Goal: Navigation & Orientation: Find specific page/section

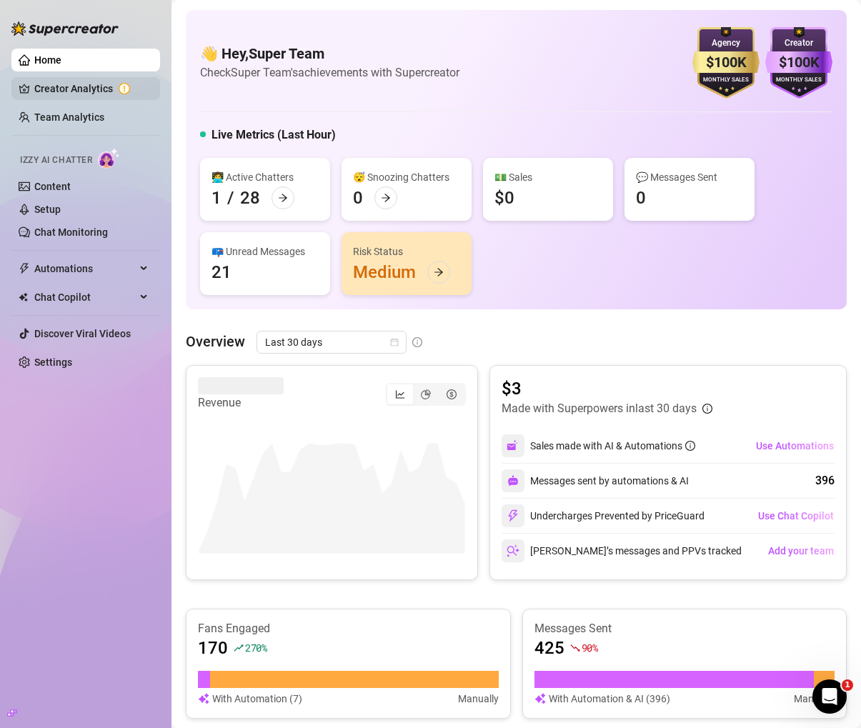
click at [44, 85] on link "Creator Analytics" at bounding box center [91, 88] width 114 height 23
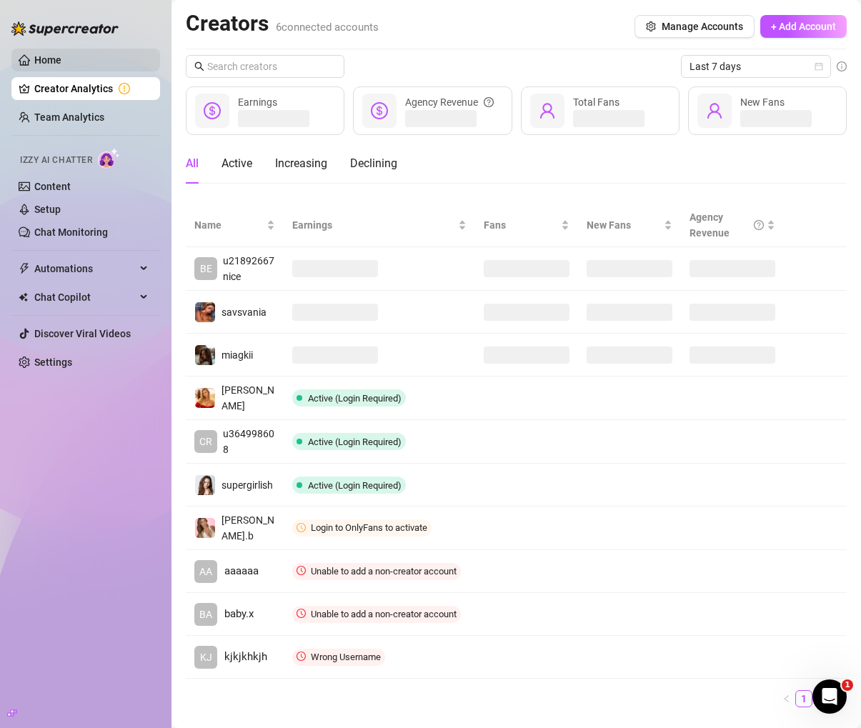
click at [49, 65] on link "Home" at bounding box center [47, 59] width 27 height 11
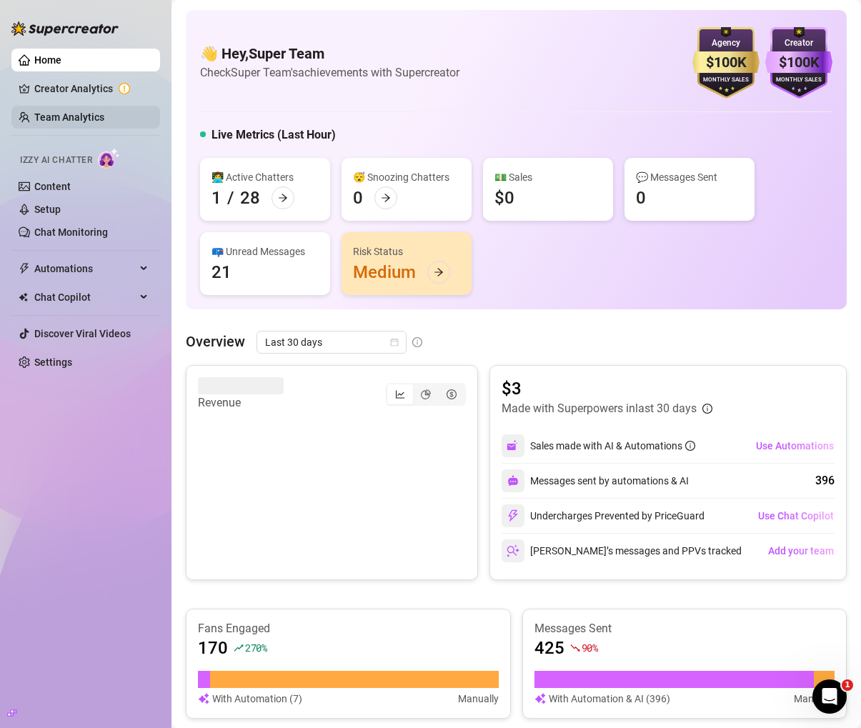
click at [51, 120] on link "Team Analytics" at bounding box center [69, 116] width 70 height 11
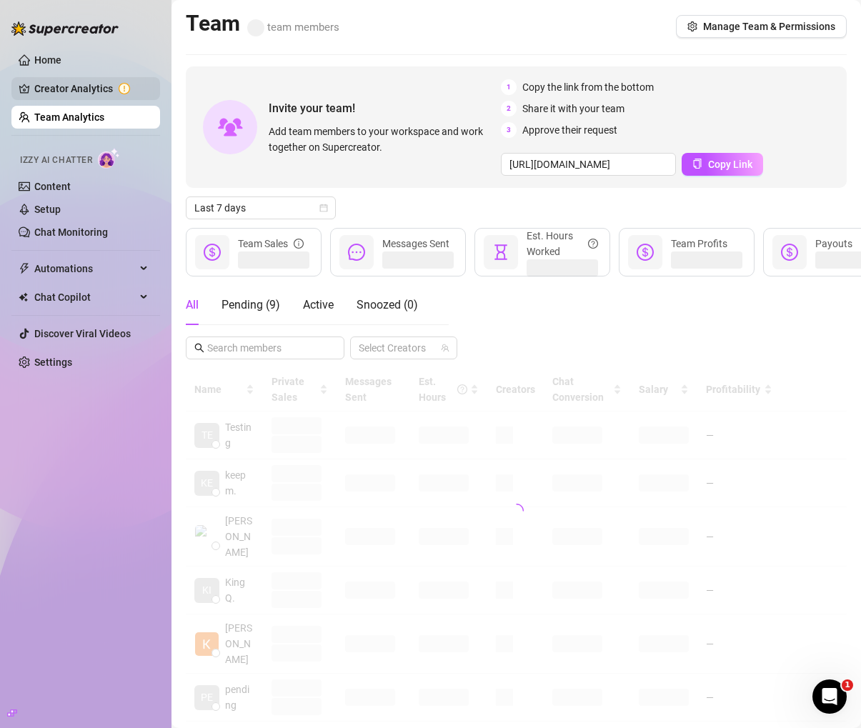
click at [52, 93] on link "Creator Analytics" at bounding box center [91, 88] width 114 height 23
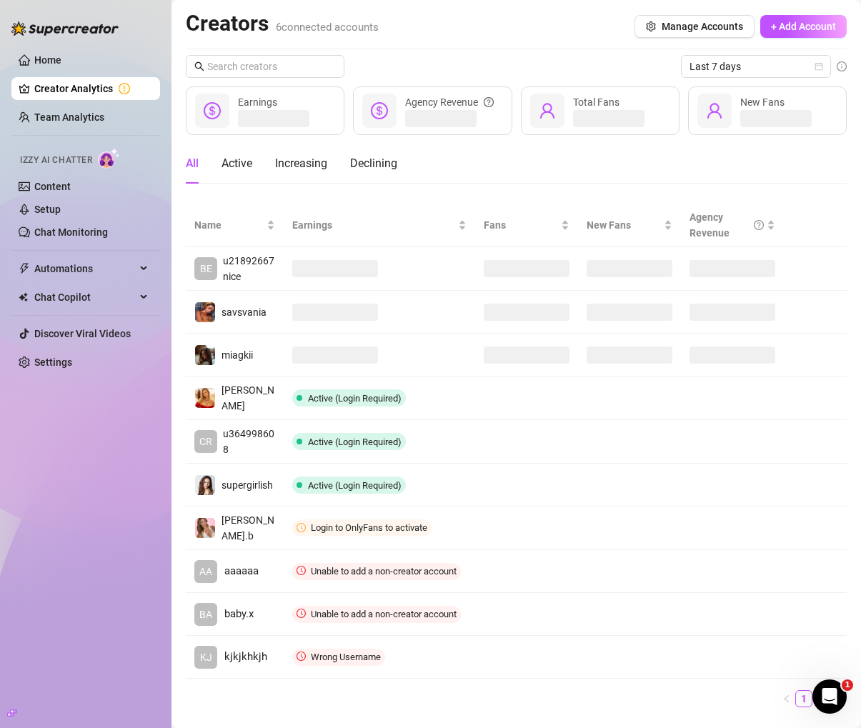
click at [62, 81] on link "Creator Analytics" at bounding box center [91, 88] width 114 height 23
click at [64, 72] on ul "Home Creator Analytics Team Analytics Izzy AI Chatter Content Setup Chat Monito…" at bounding box center [85, 211] width 149 height 337
click at [61, 63] on link "Home" at bounding box center [47, 59] width 27 height 11
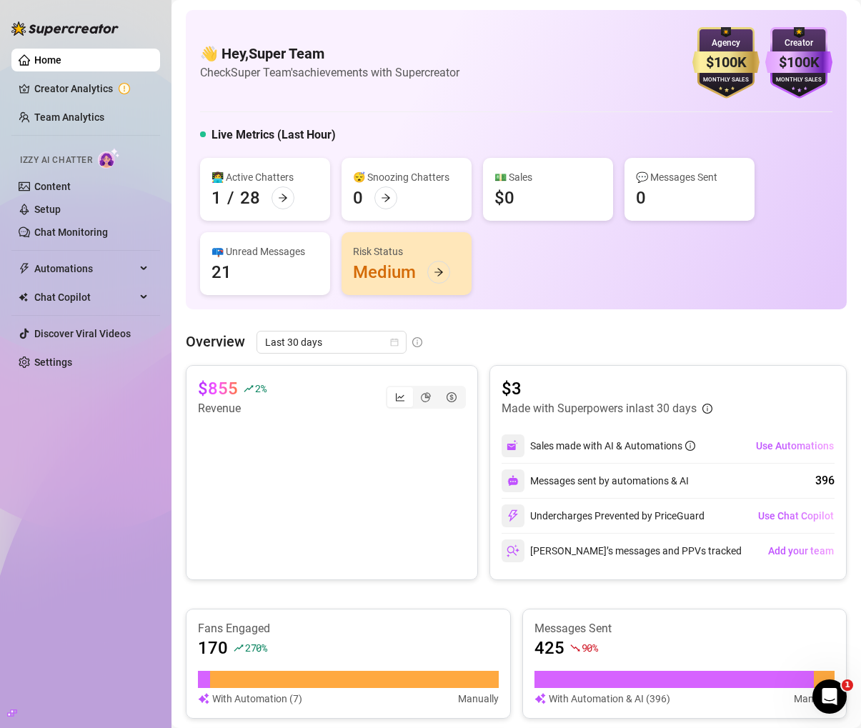
click at [59, 63] on link "Home" at bounding box center [47, 59] width 27 height 11
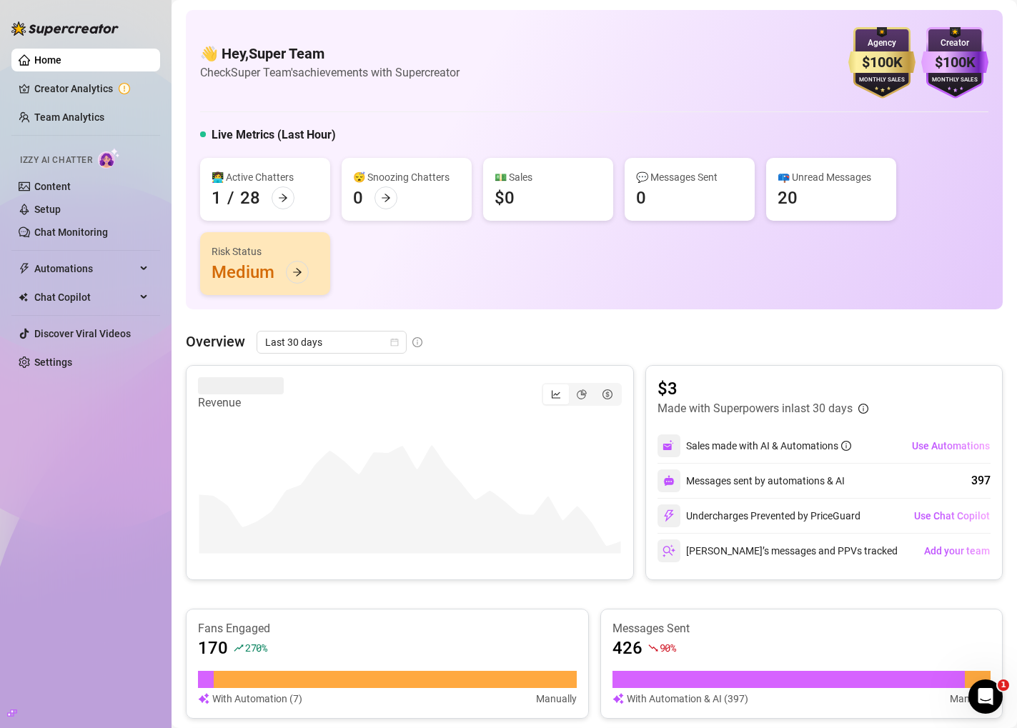
click at [54, 56] on link "Home" at bounding box center [47, 59] width 27 height 11
